Goal: Browse casually: Explore the website without a specific task or goal

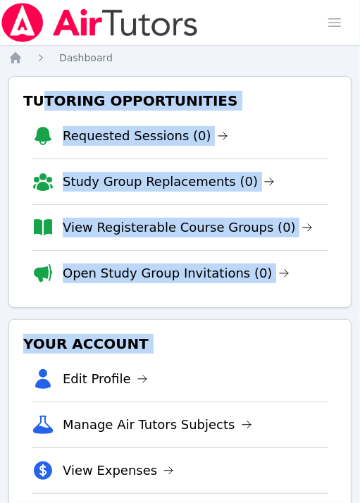
drag, startPoint x: 39, startPoint y: 78, endPoint x: -25, endPoint y: 359, distance: 288.1
click at [0, 359] on html "Home Sessions Study Groups Students Messages Open user menu Tiffany Le Open mai…" at bounding box center [180, 251] width 360 height 503
